Goal: Find specific page/section: Find specific page/section

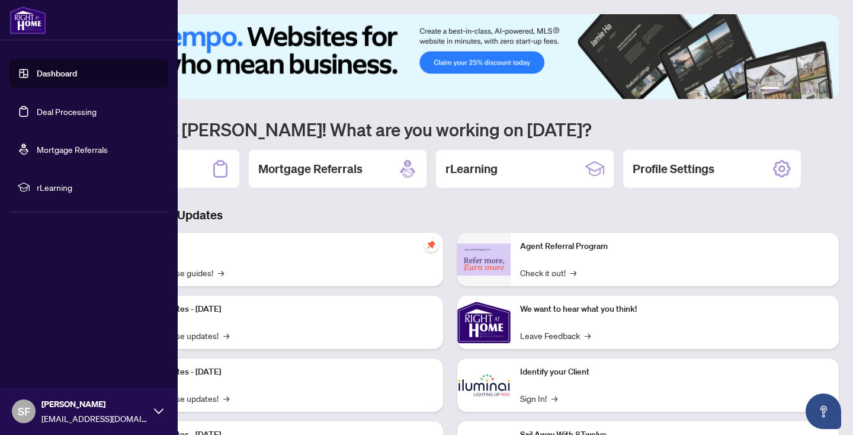
click at [49, 108] on link "Deal Processing" at bounding box center [67, 111] width 60 height 11
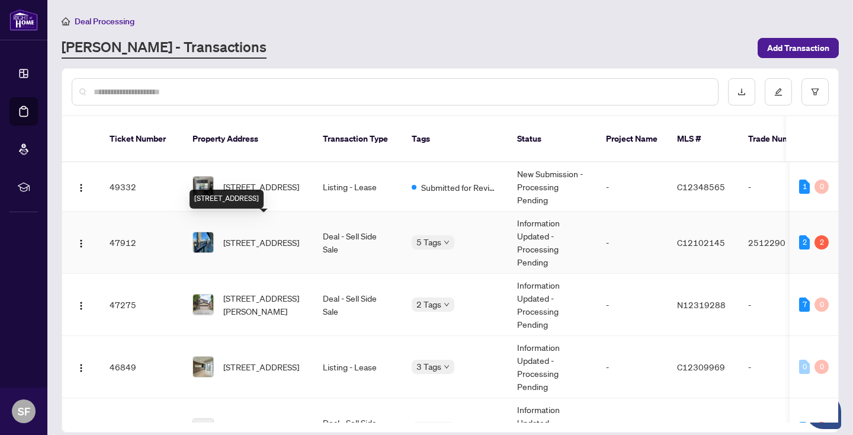
click at [275, 236] on span "[STREET_ADDRESS]" at bounding box center [261, 242] width 76 height 13
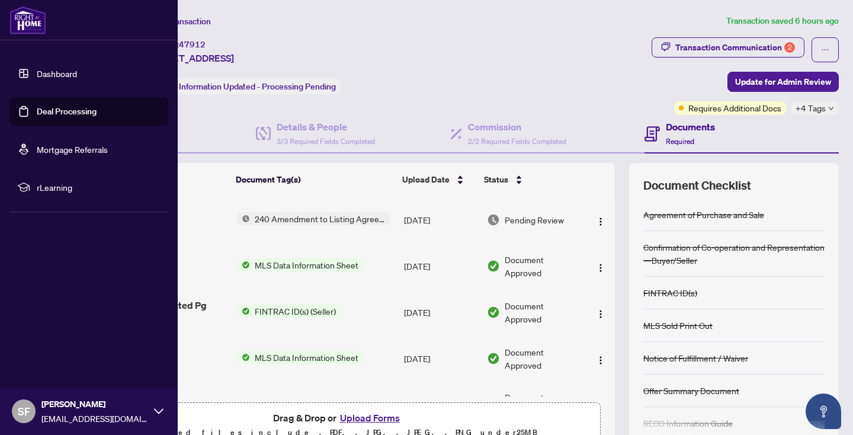
click at [68, 112] on link "Deal Processing" at bounding box center [67, 111] width 60 height 11
